Goal: Transaction & Acquisition: Purchase product/service

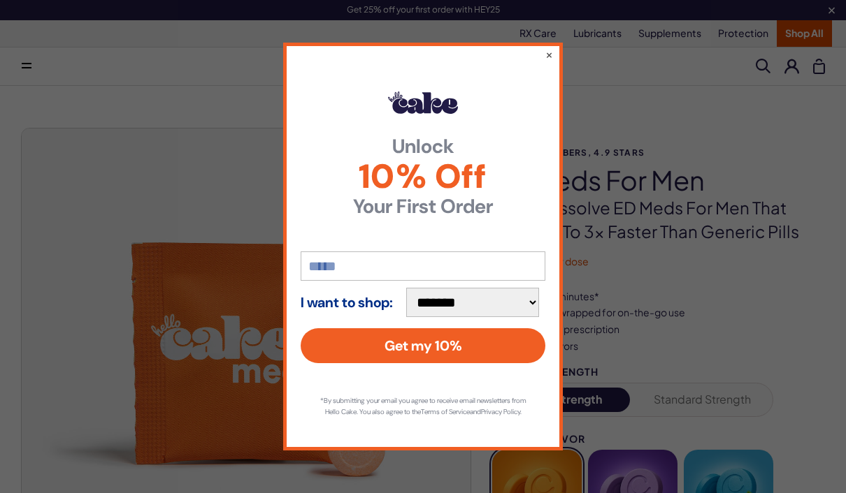
click at [550, 50] on button "×" at bounding box center [549, 55] width 8 height 14
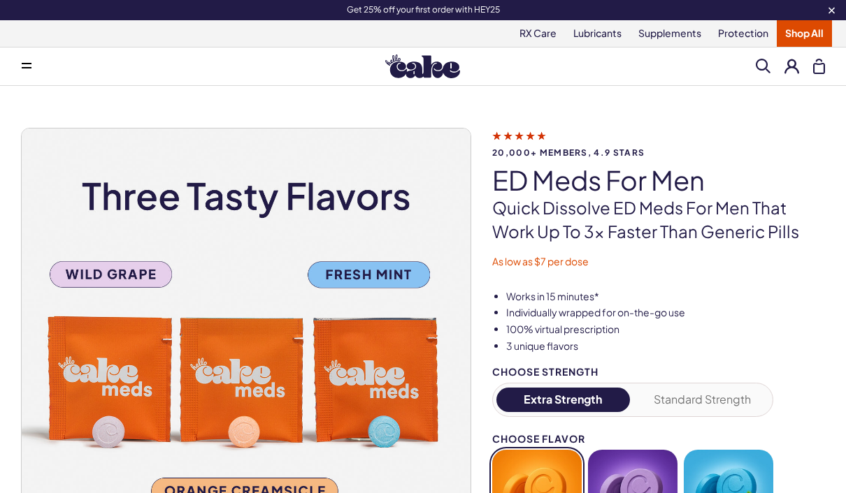
click at [602, 41] on link "Lubricants" at bounding box center [597, 33] width 65 height 27
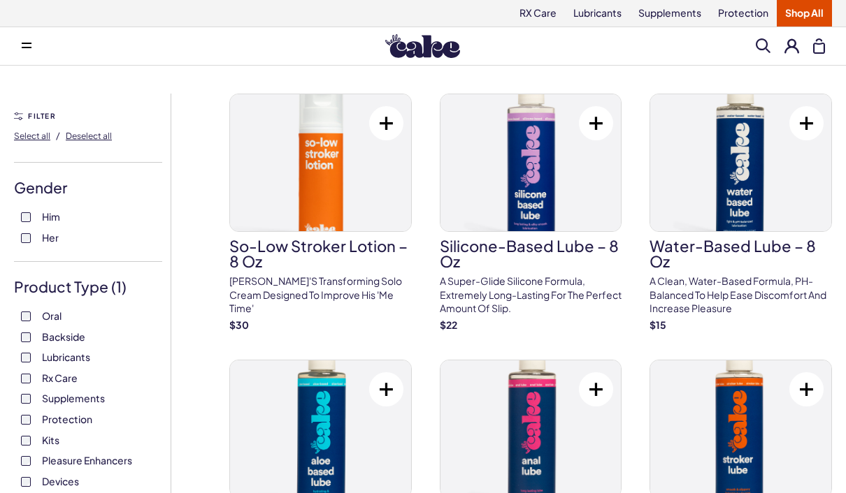
click at [745, 15] on link "Protection" at bounding box center [742, 13] width 67 height 27
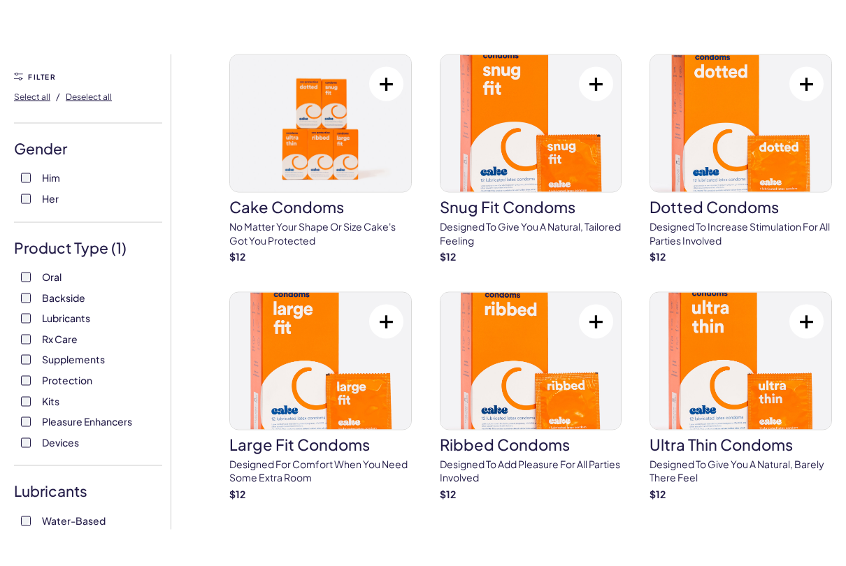
scroll to position [85, 0]
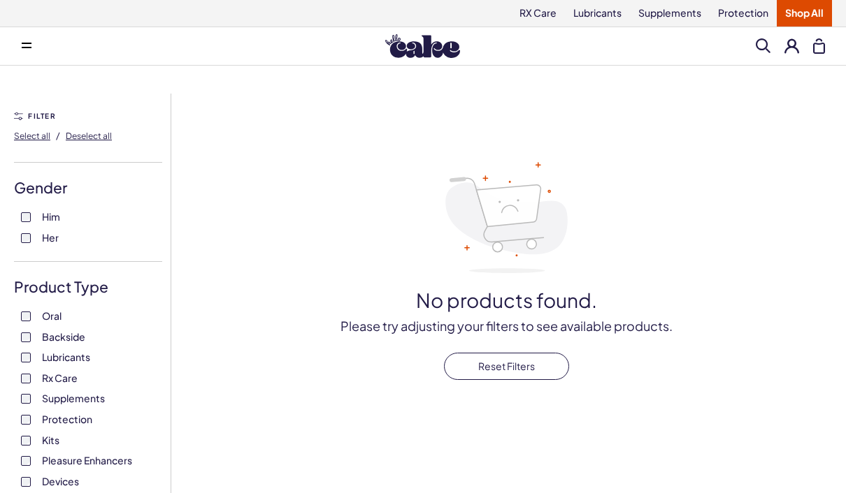
click at [767, 52] on span at bounding box center [762, 45] width 15 height 15
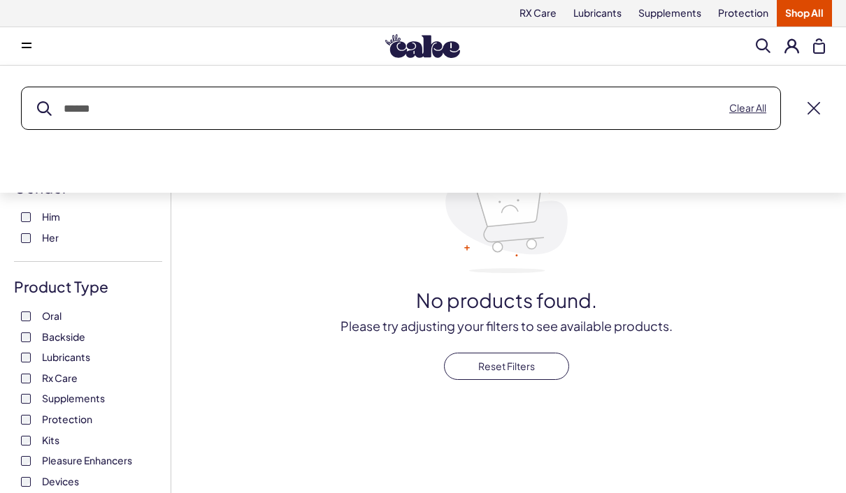
click at [684, 103] on input "text" at bounding box center [401, 108] width 758 height 42
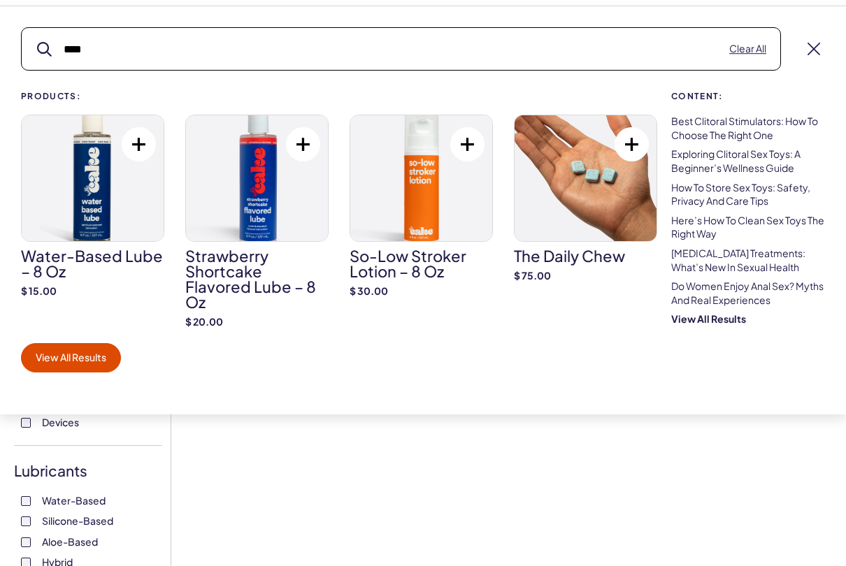
scroll to position [59, 0]
click at [118, 49] on input "****" at bounding box center [401, 50] width 758 height 42
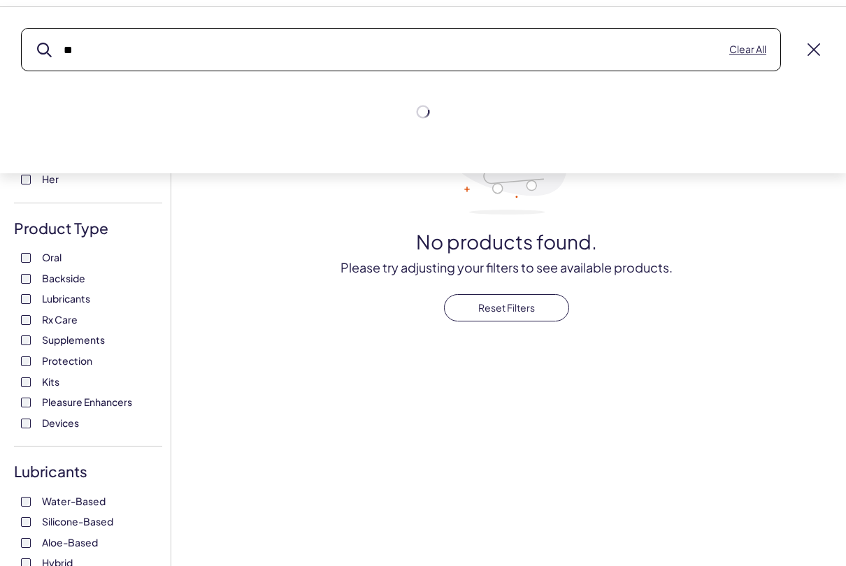
type input "*"
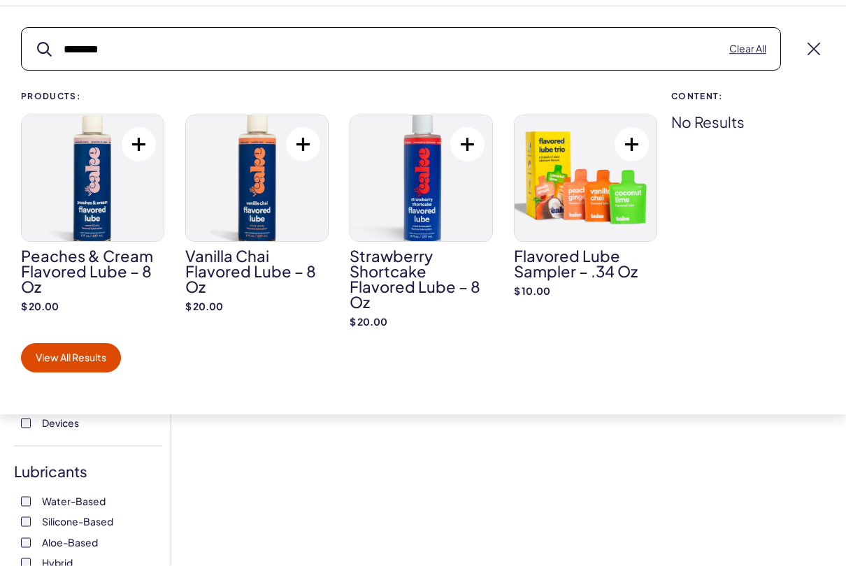
type input "********"
click at [56, 275] on h3 "Peaches & Cream Flavored Lube – 8 oz" at bounding box center [92, 272] width 143 height 46
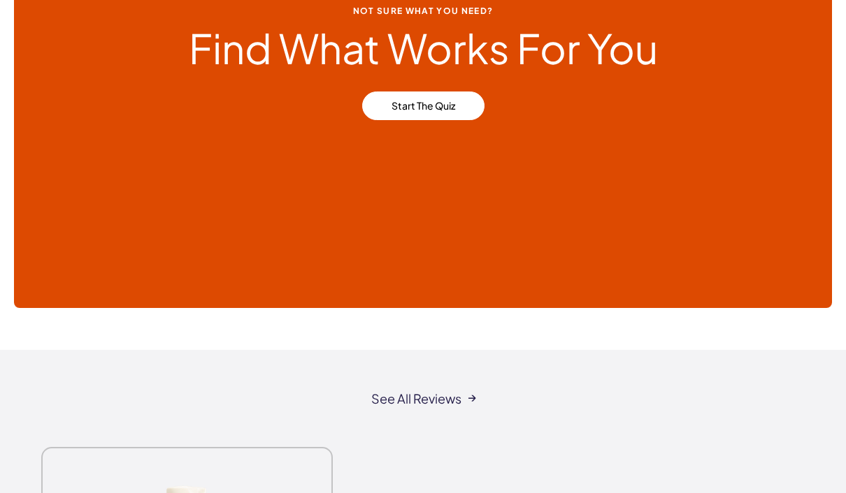
scroll to position [1024, 0]
